Goal: Information Seeking & Learning: Find specific page/section

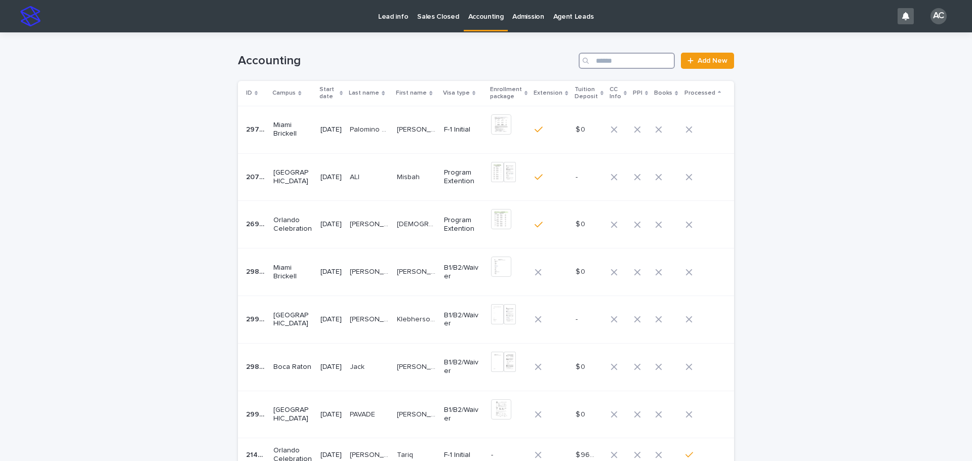
click at [595, 66] on input "Search" at bounding box center [627, 61] width 96 height 16
paste input "**********"
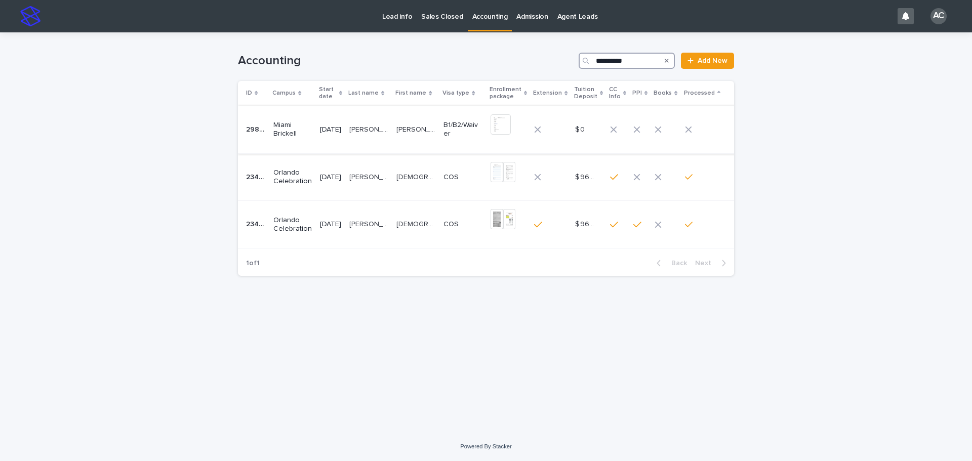
type input "**********"
click at [413, 116] on td "[PERSON_NAME] [PERSON_NAME] [PERSON_NAME] [PERSON_NAME]" at bounding box center [416, 130] width 47 height 48
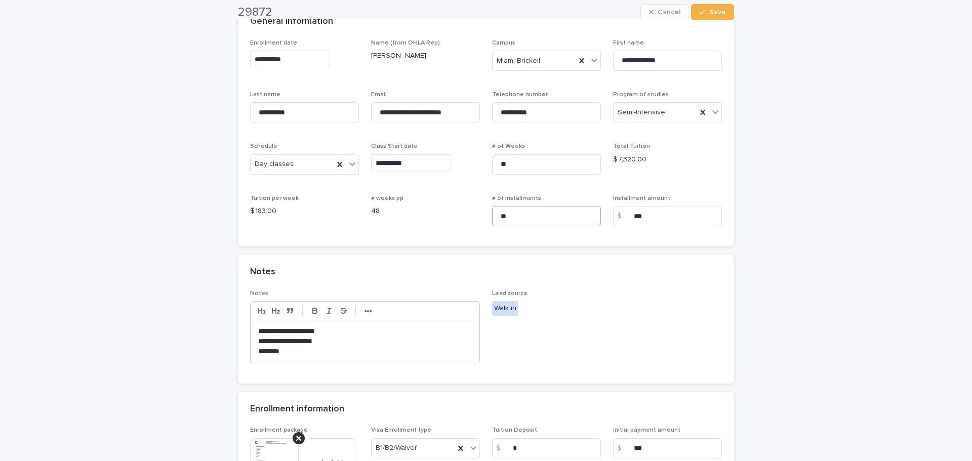
scroll to position [283, 0]
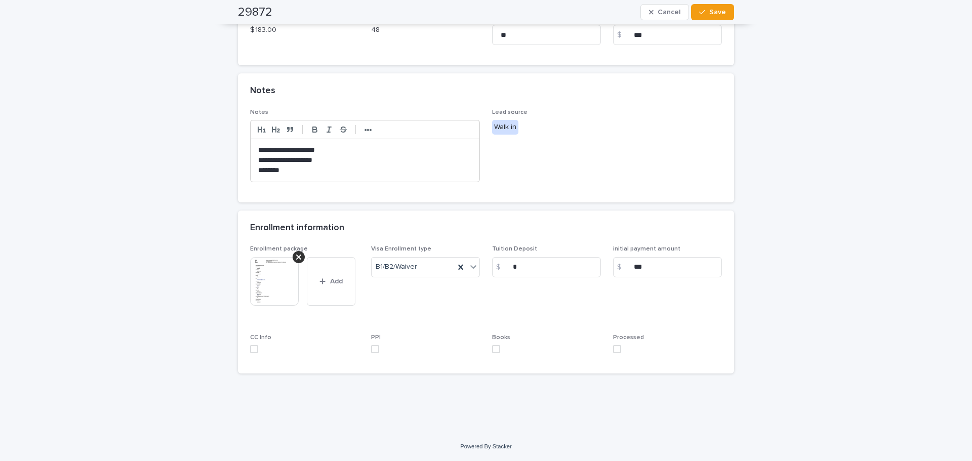
click at [264, 289] on img at bounding box center [274, 281] width 49 height 49
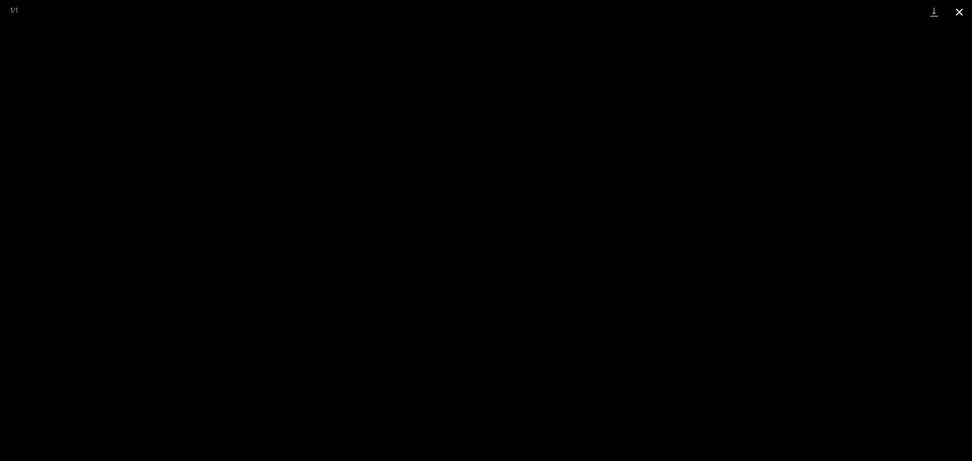
click at [956, 12] on button "Close gallery" at bounding box center [959, 12] width 25 height 24
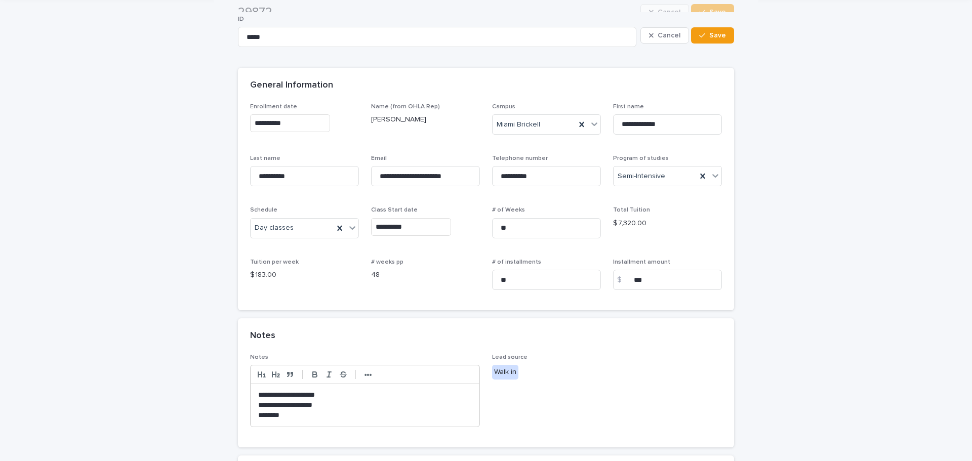
scroll to position [0, 0]
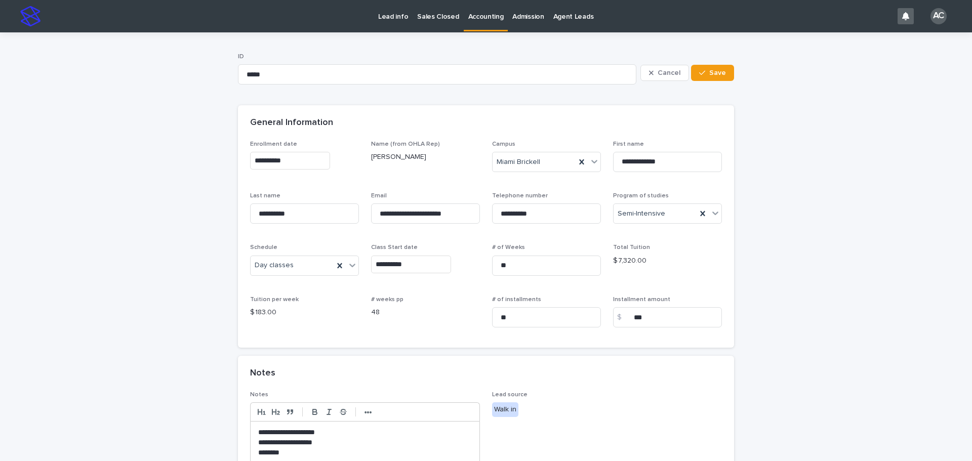
click at [475, 21] on link "Accounting" at bounding box center [486, 15] width 45 height 30
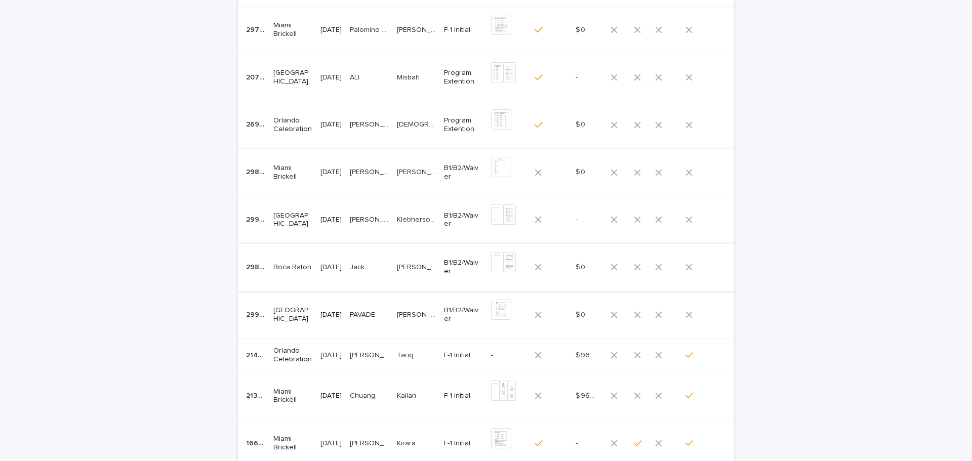
scroll to position [51, 0]
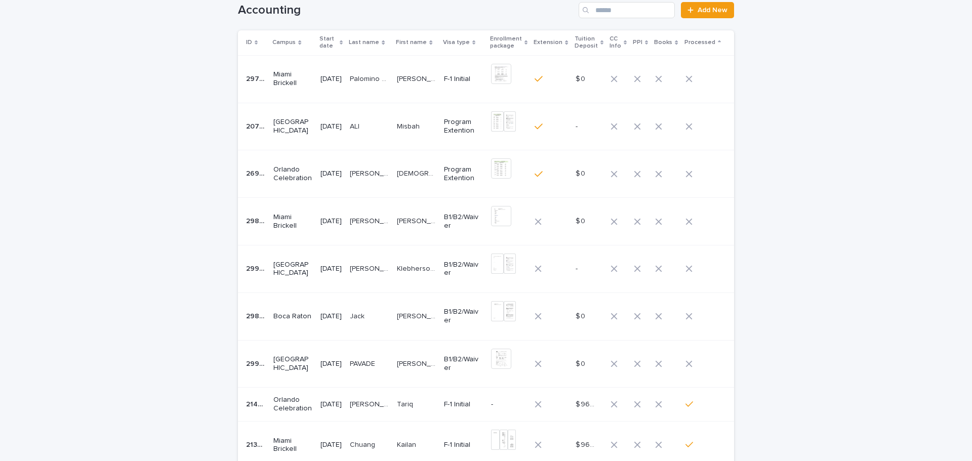
click at [393, 272] on td "[PERSON_NAME] [PERSON_NAME]" at bounding box center [369, 269] width 47 height 48
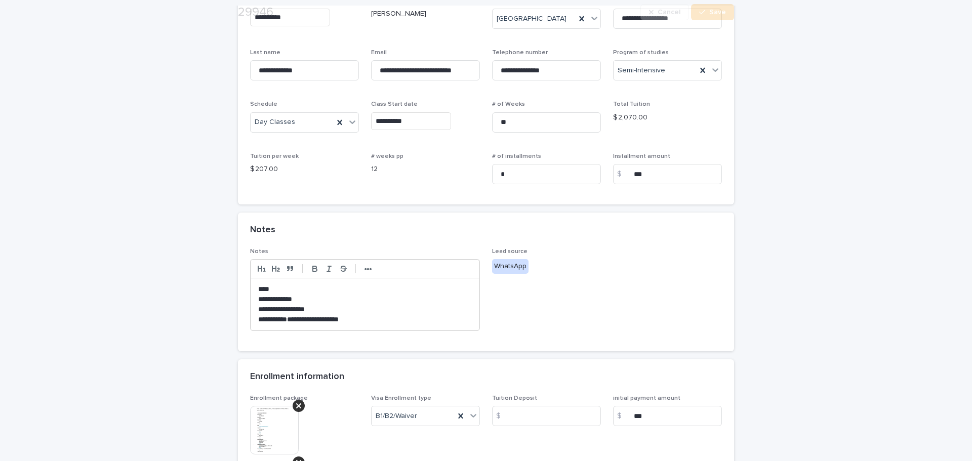
scroll to position [203, 0]
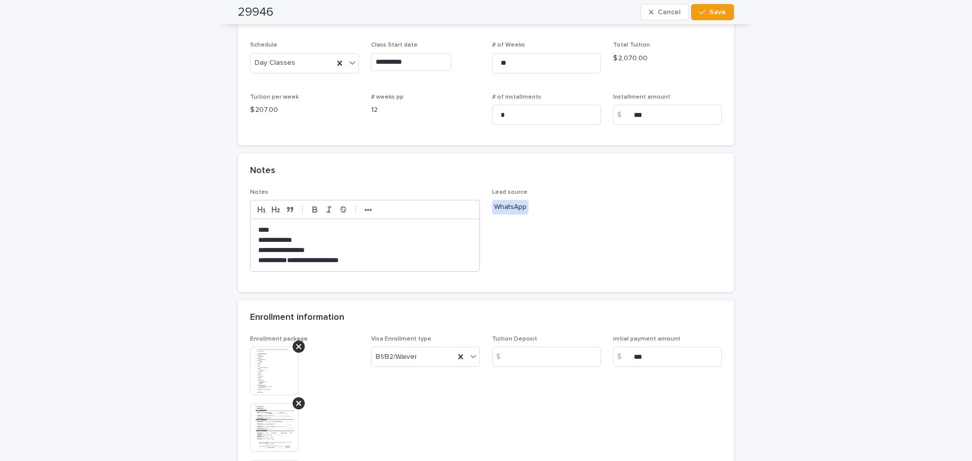
click at [254, 356] on img at bounding box center [274, 371] width 49 height 49
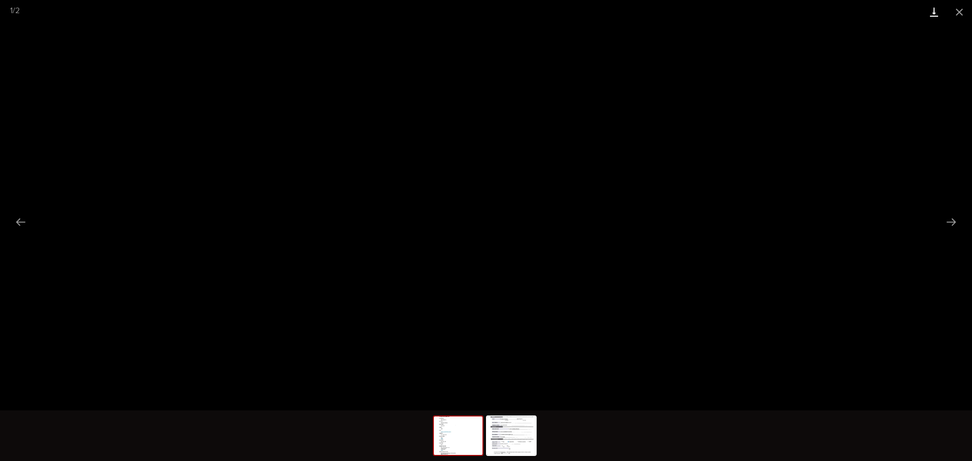
click at [929, 10] on link "Download" at bounding box center [934, 12] width 25 height 24
drag, startPoint x: 497, startPoint y: 443, endPoint x: 511, endPoint y: 418, distance: 28.3
click at [497, 443] on img at bounding box center [511, 436] width 49 height 38
click at [928, 13] on link "Download" at bounding box center [934, 12] width 25 height 24
click at [964, 3] on button "Close gallery" at bounding box center [959, 12] width 25 height 24
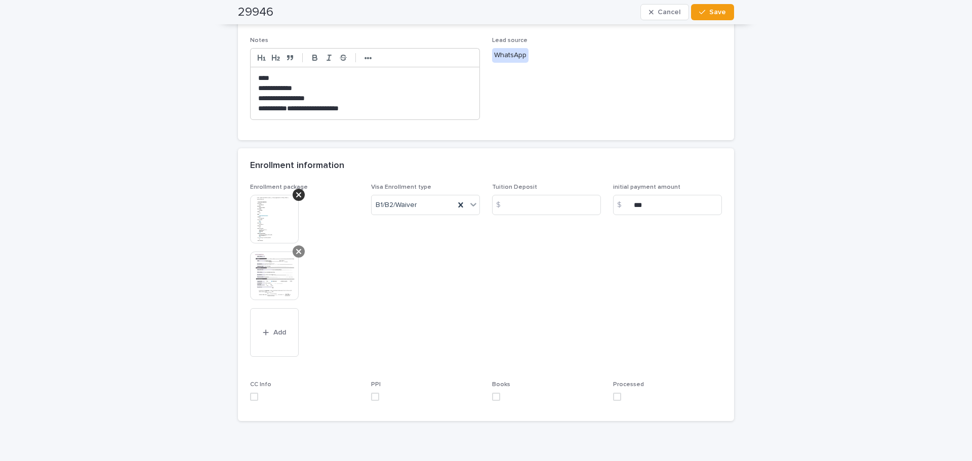
click at [296, 253] on icon at bounding box center [298, 251] width 5 height 5
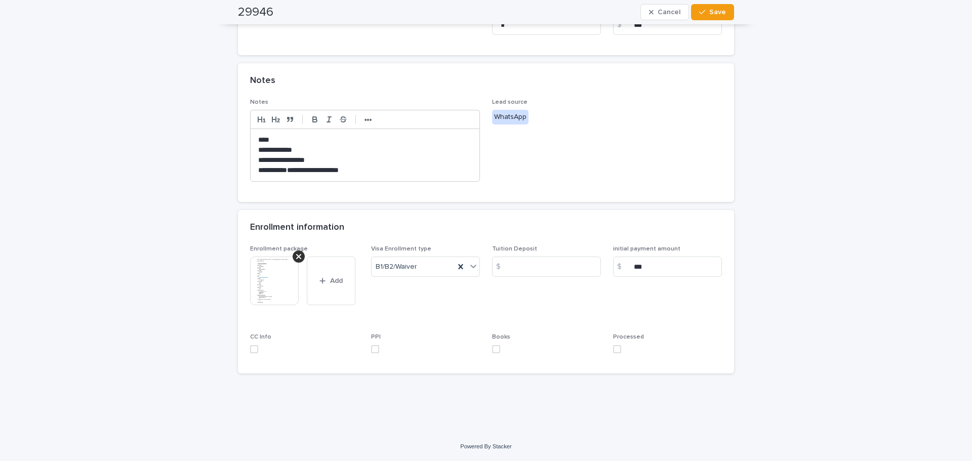
scroll to position [293, 0]
click at [615, 349] on span at bounding box center [617, 349] width 8 height 8
click at [710, 12] on span "Save" at bounding box center [718, 12] width 17 height 7
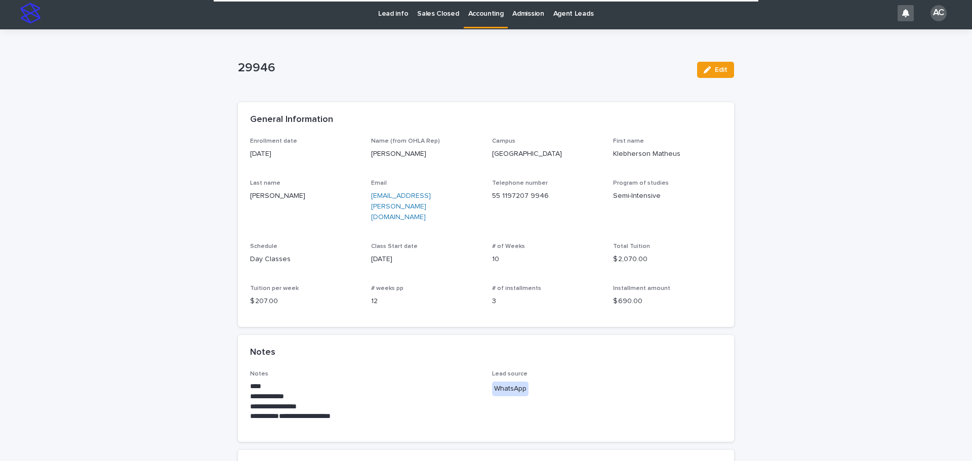
scroll to position [0, 0]
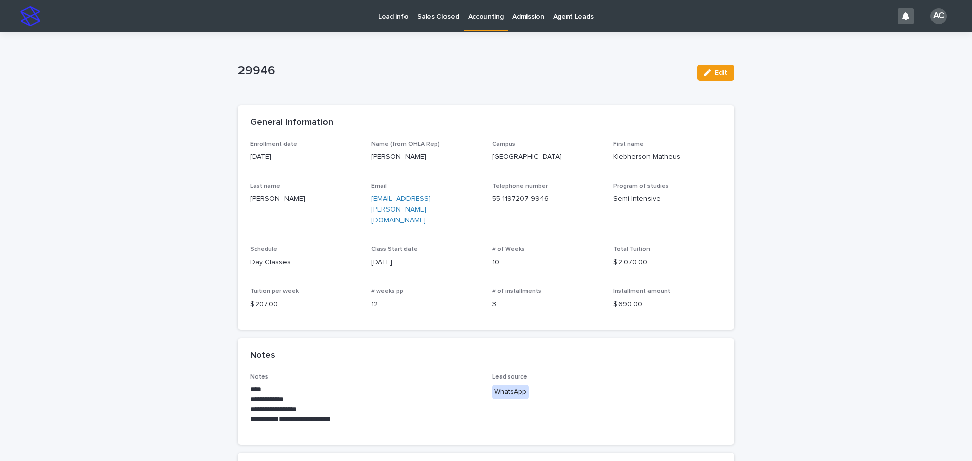
click at [479, 22] on link "Accounting" at bounding box center [486, 15] width 45 height 30
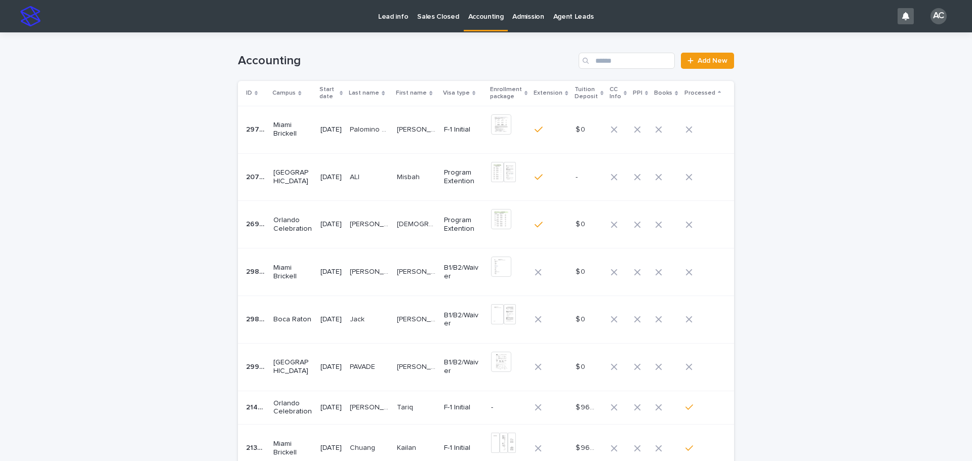
click at [321, 375] on div "[DATE]" at bounding box center [331, 367] width 21 height 17
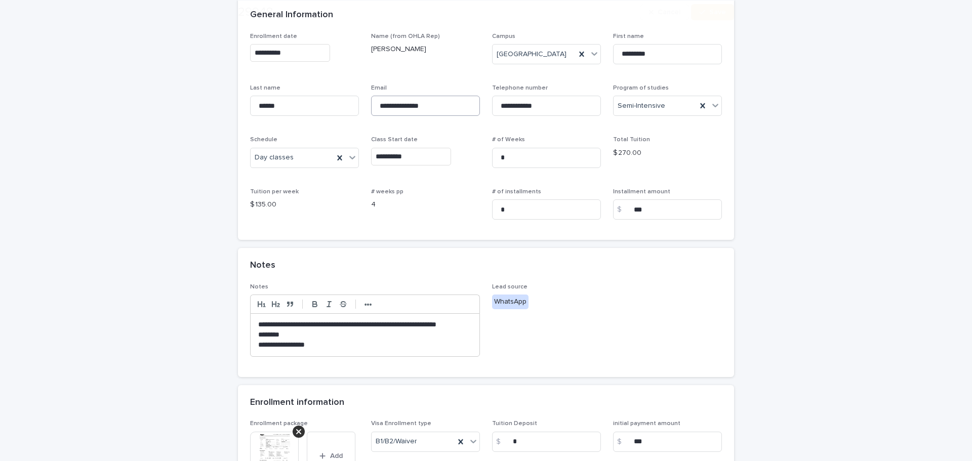
scroll to position [203, 0]
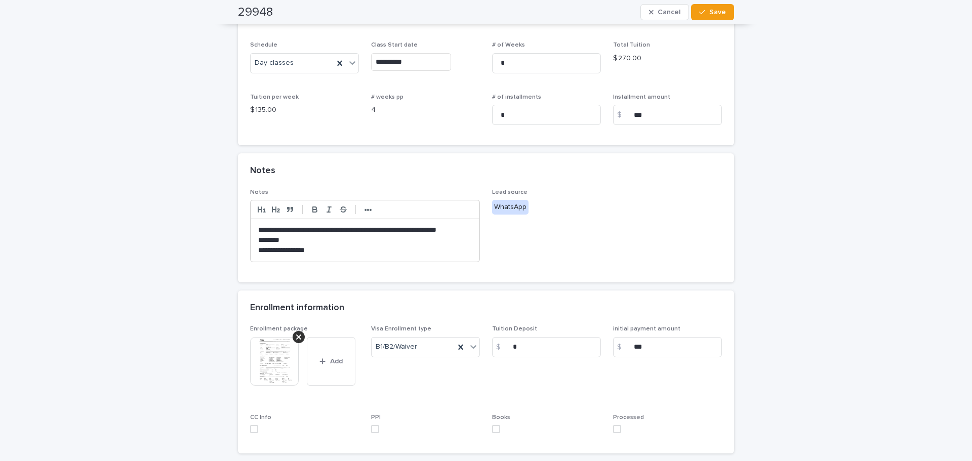
click at [252, 368] on img at bounding box center [274, 361] width 49 height 49
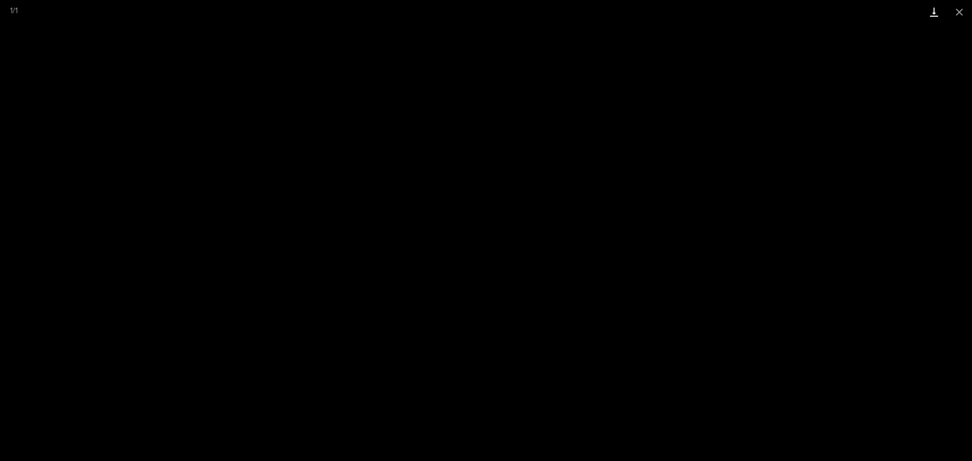
click at [929, 11] on link "Download" at bounding box center [934, 12] width 25 height 24
click at [964, 10] on button "Close gallery" at bounding box center [959, 12] width 25 height 24
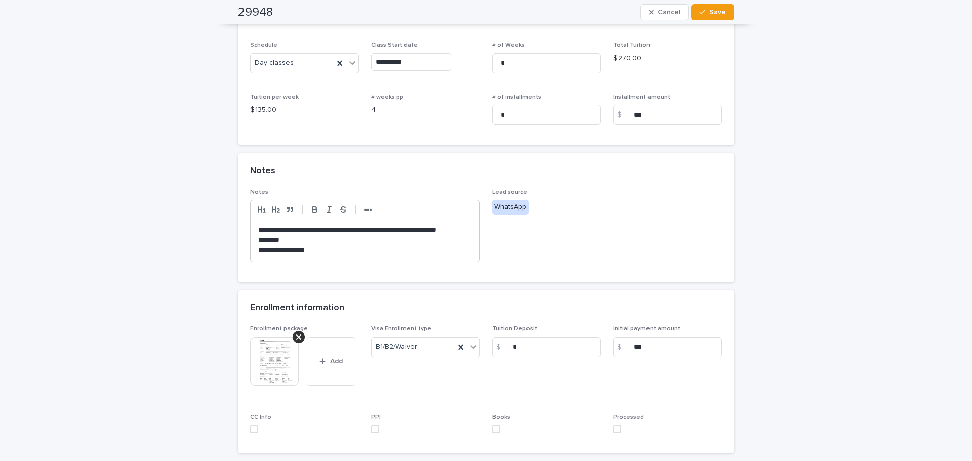
click at [617, 427] on span at bounding box center [617, 429] width 8 height 8
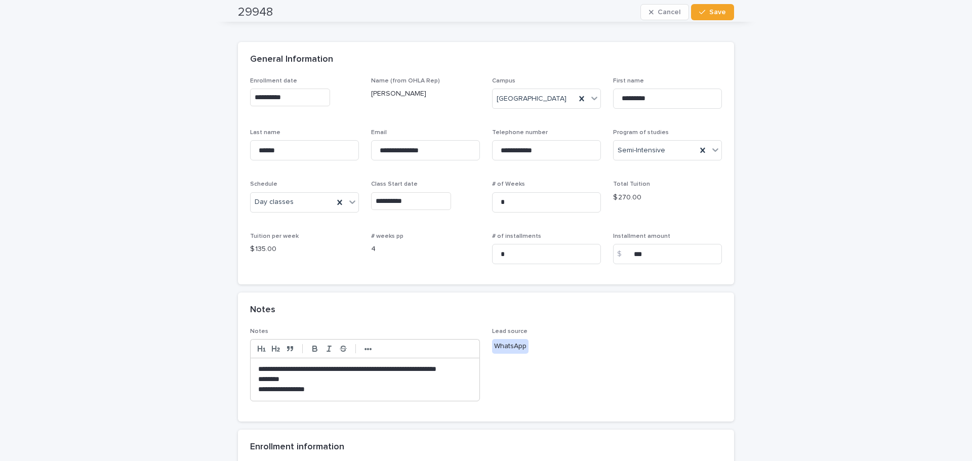
scroll to position [0, 0]
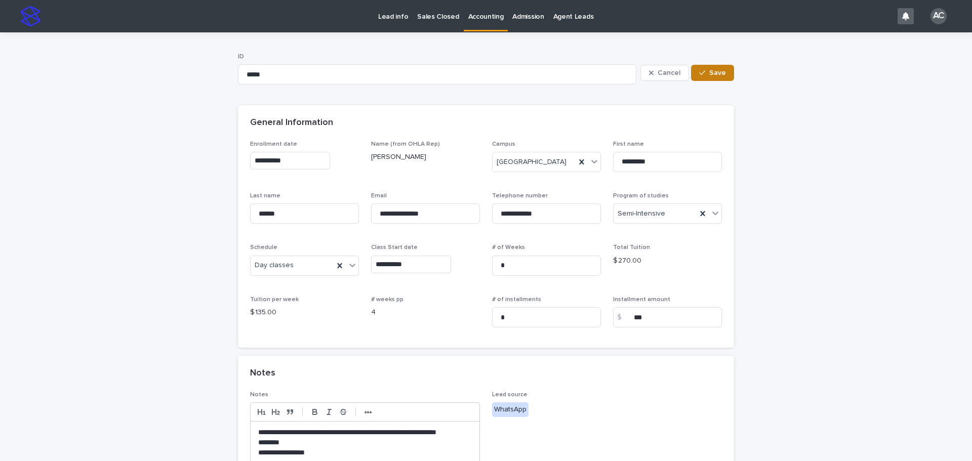
click at [713, 74] on span "Save" at bounding box center [718, 72] width 17 height 7
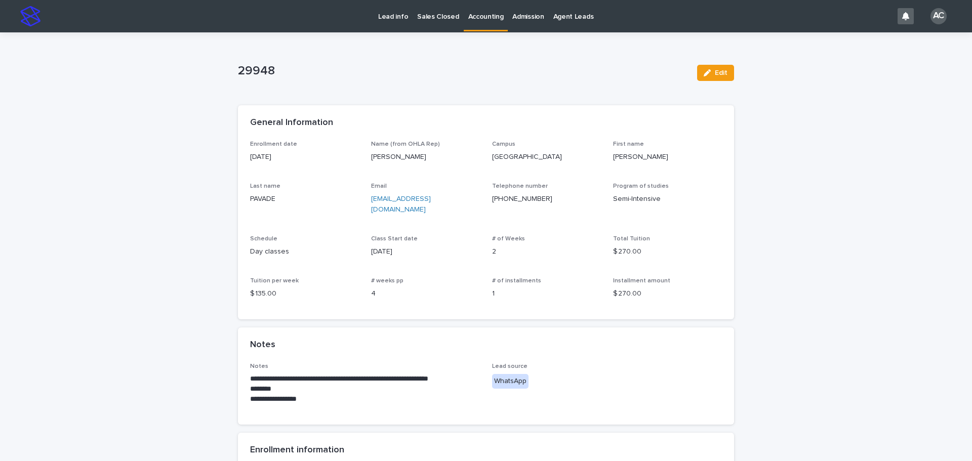
click at [481, 15] on p "Accounting" at bounding box center [486, 10] width 35 height 21
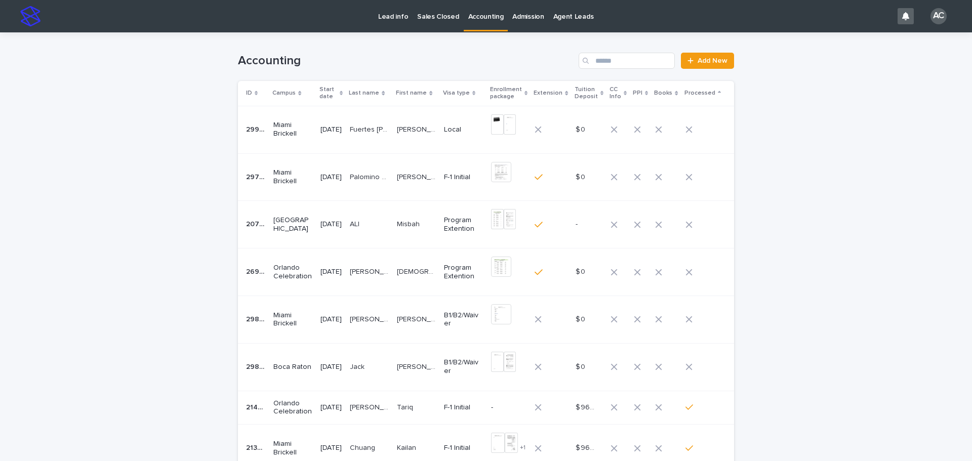
click at [403, 327] on td "[PERSON_NAME] [PERSON_NAME] [PERSON_NAME] [PERSON_NAME]" at bounding box center [416, 320] width 47 height 48
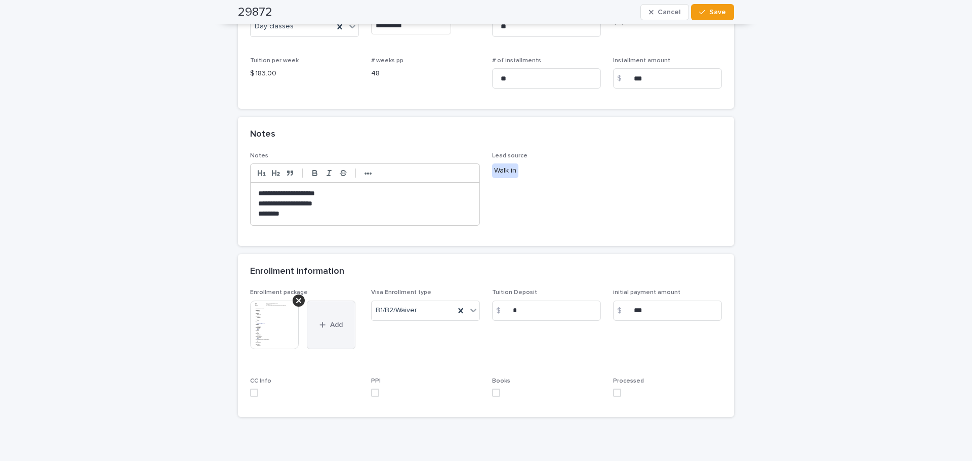
scroll to position [283, 0]
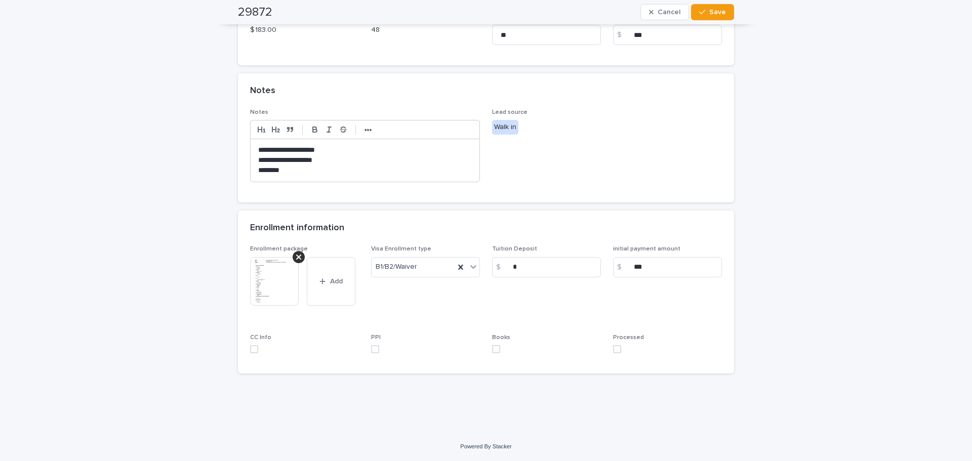
click at [277, 289] on img at bounding box center [274, 281] width 49 height 49
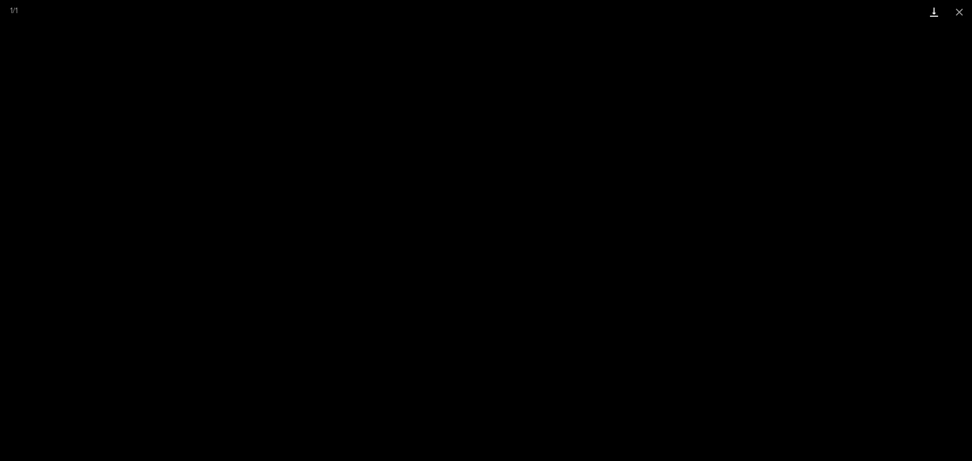
click at [926, 13] on link "Download" at bounding box center [934, 12] width 25 height 24
click at [969, 6] on button "Close gallery" at bounding box center [959, 12] width 25 height 24
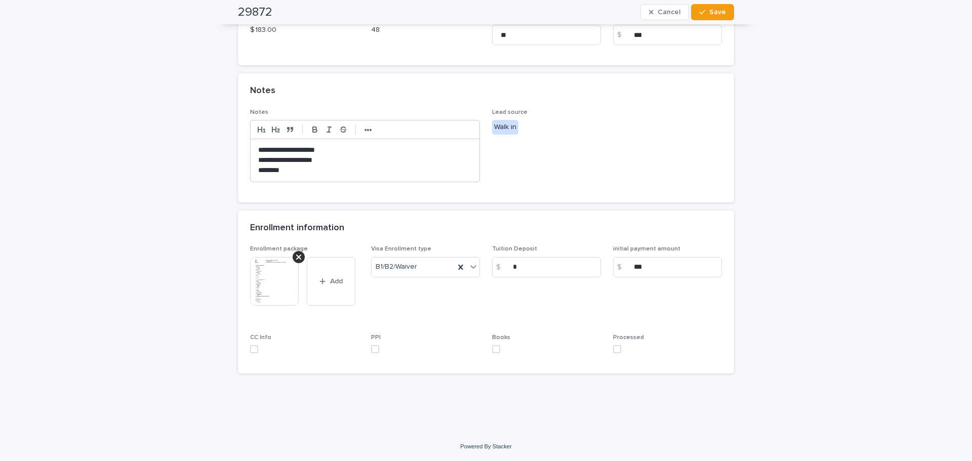
click at [623, 347] on label at bounding box center [667, 349] width 109 height 8
click at [712, 20] on div "29872 Cancel Save" at bounding box center [486, 12] width 496 height 24
click at [724, 11] on button "Save" at bounding box center [712, 12] width 43 height 16
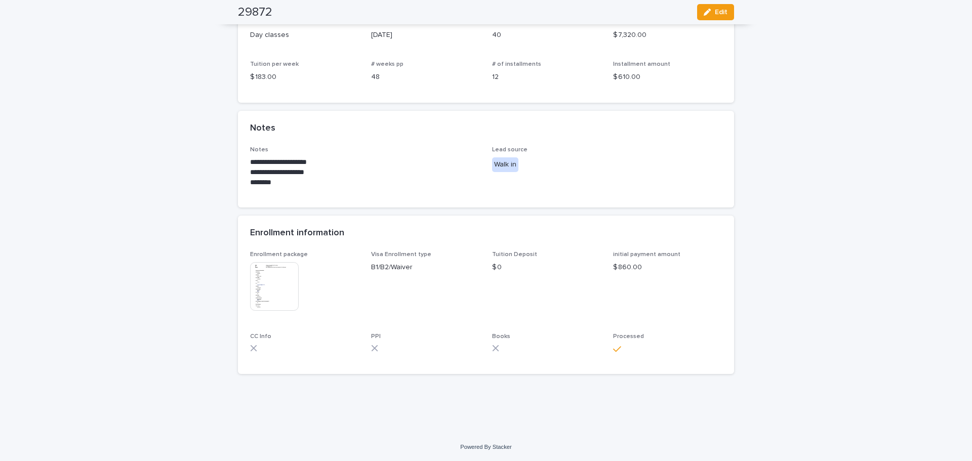
scroll to position [0, 0]
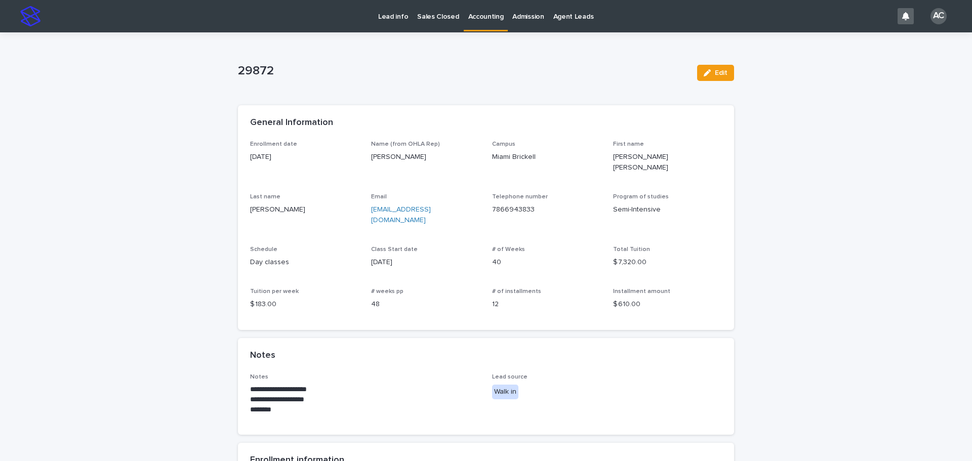
click at [474, 19] on p "Accounting" at bounding box center [486, 10] width 35 height 21
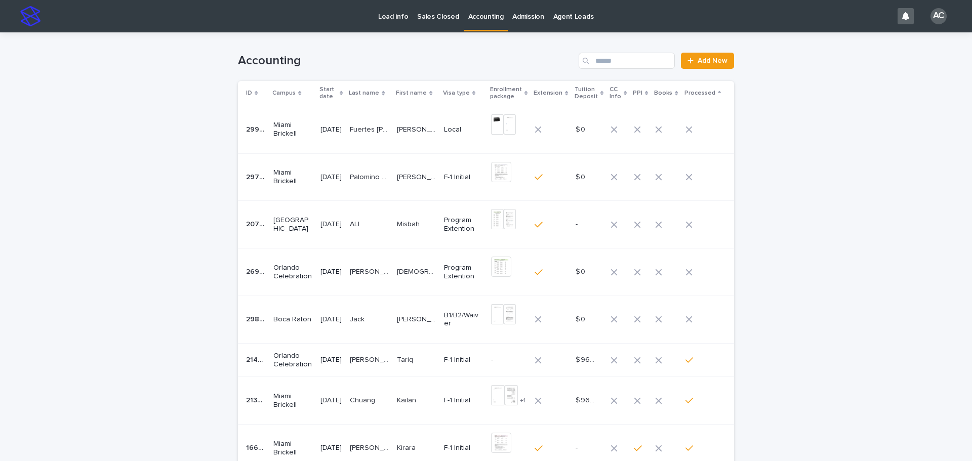
click at [405, 132] on td "[PERSON_NAME] [PERSON_NAME]" at bounding box center [416, 130] width 47 height 48
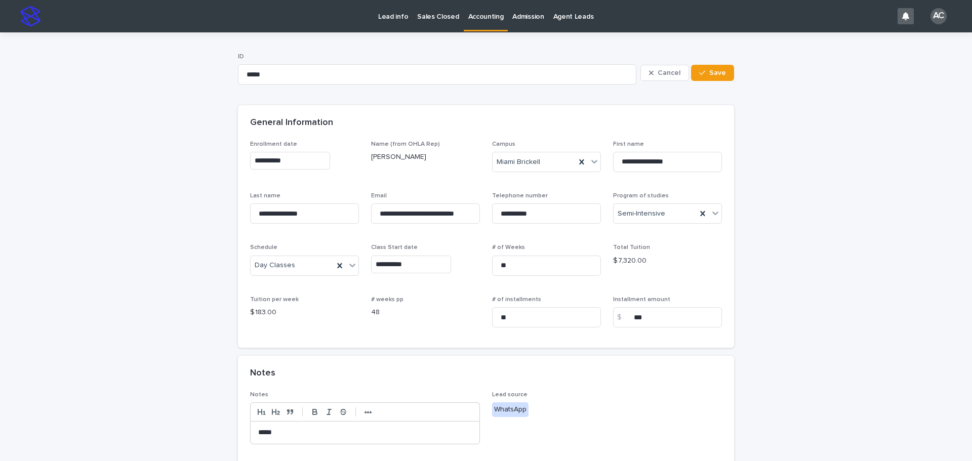
scroll to position [253, 0]
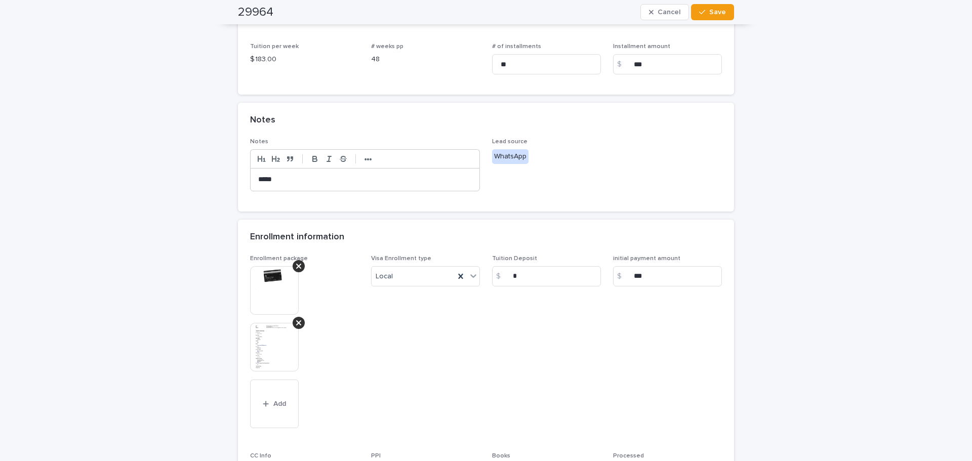
click at [280, 330] on img at bounding box center [274, 347] width 49 height 49
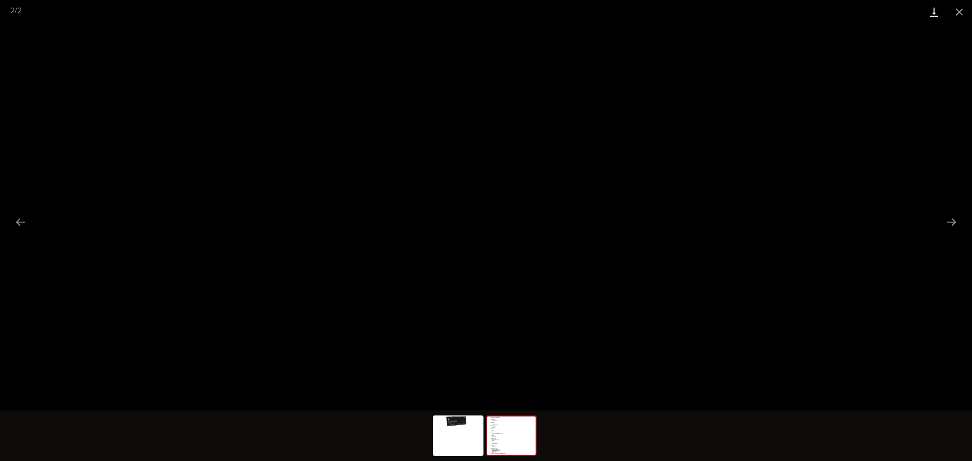
click at [932, 8] on link "Download" at bounding box center [934, 12] width 25 height 24
click at [452, 416] on div at bounding box center [458, 436] width 51 height 41
click at [935, 7] on link "Download" at bounding box center [934, 12] width 25 height 24
